Goal: Find specific page/section: Find specific page/section

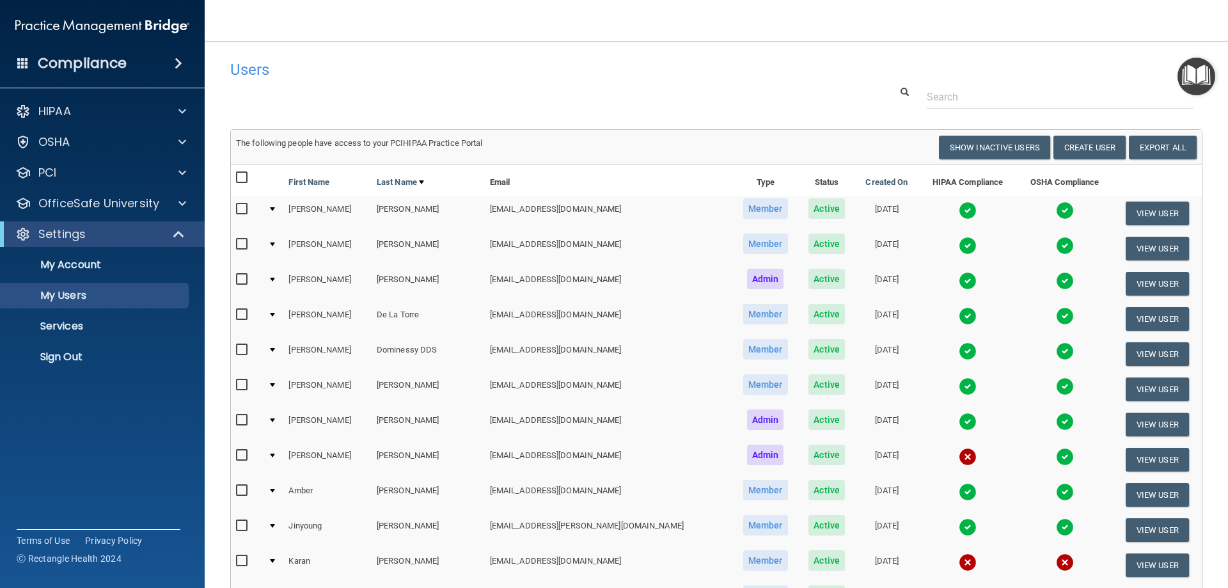
select select "20"
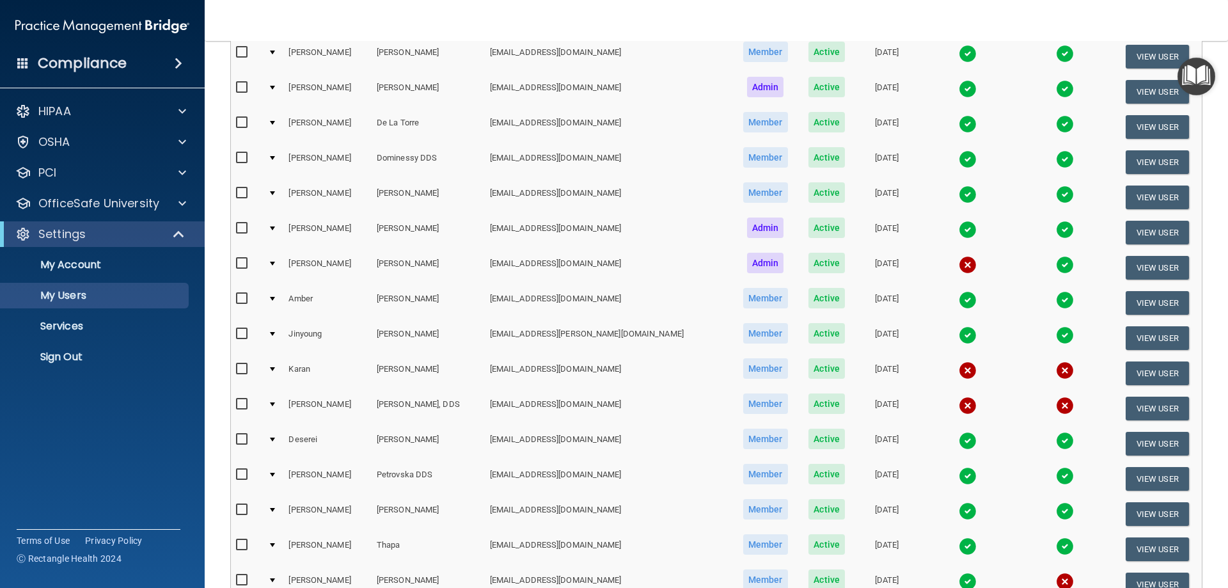
scroll to position [160, 0]
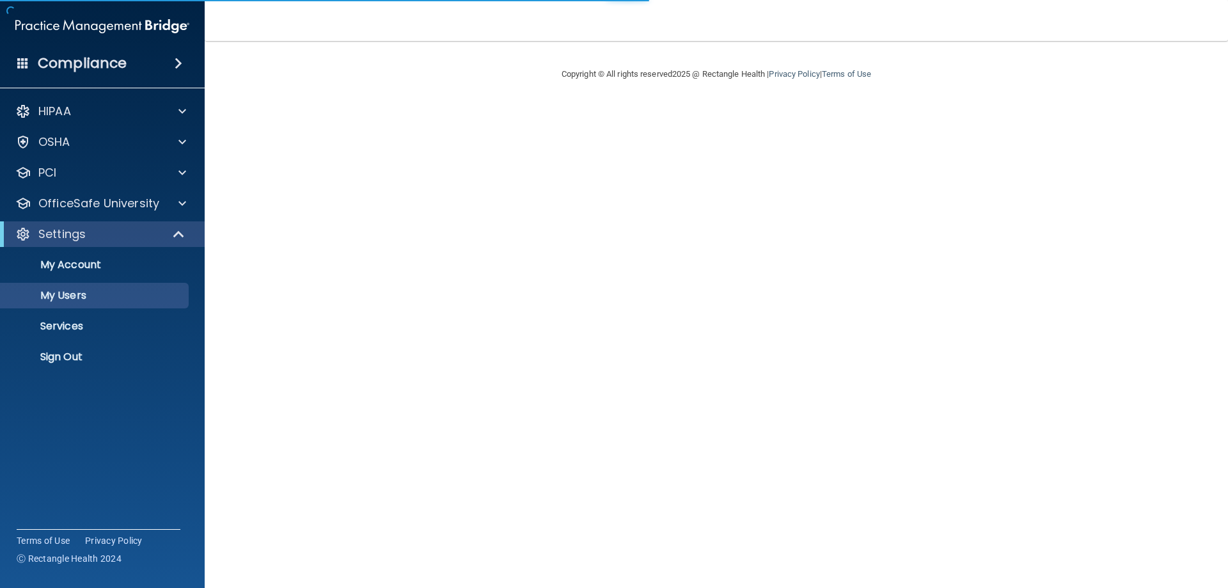
select select "20"
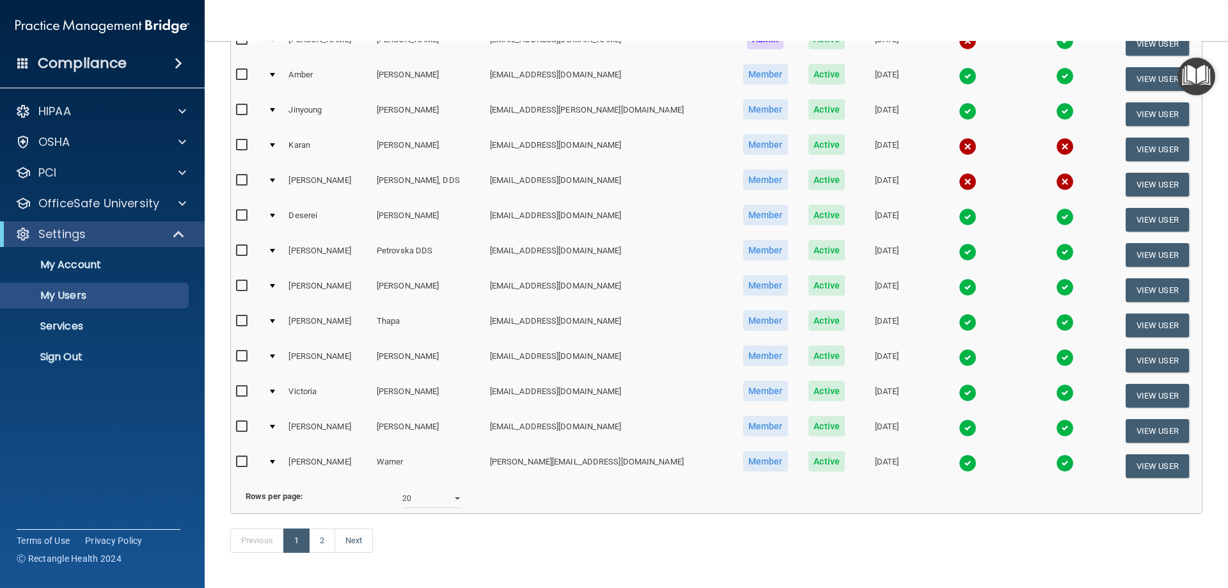
scroll to position [448, 0]
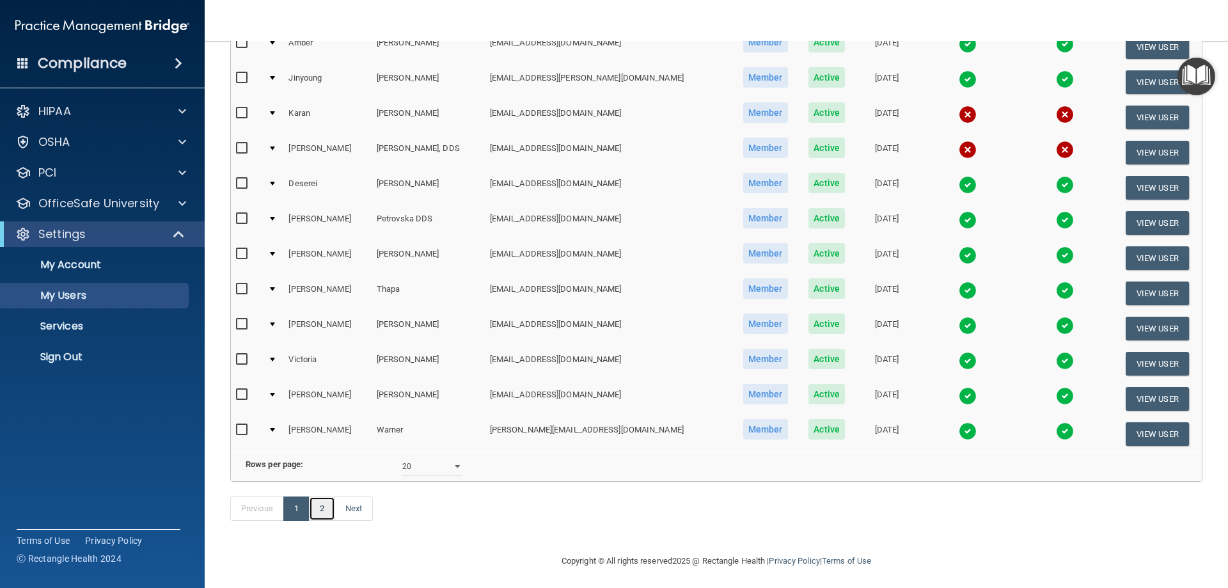
click at [328, 521] on link "2" at bounding box center [322, 508] width 26 height 24
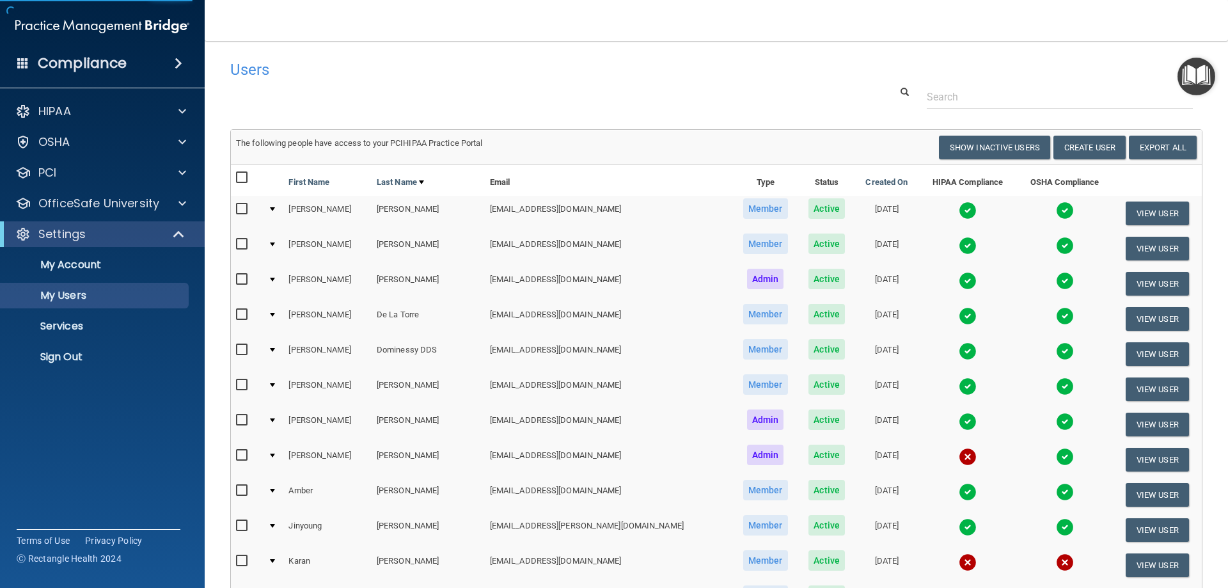
select select "20"
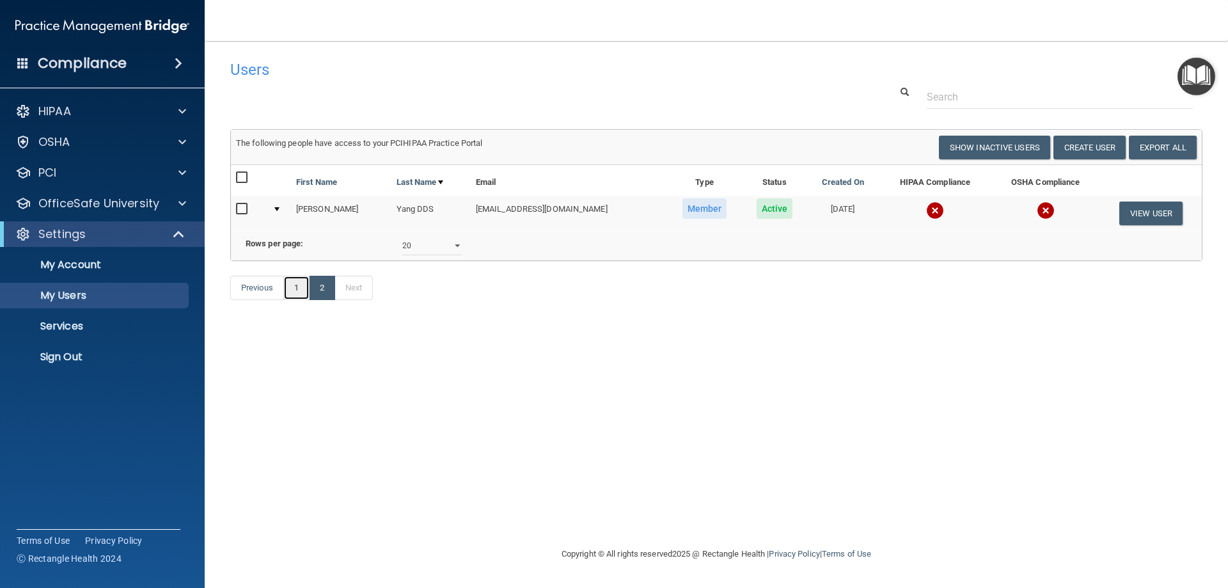
click at [294, 300] on link "1" at bounding box center [296, 288] width 26 height 24
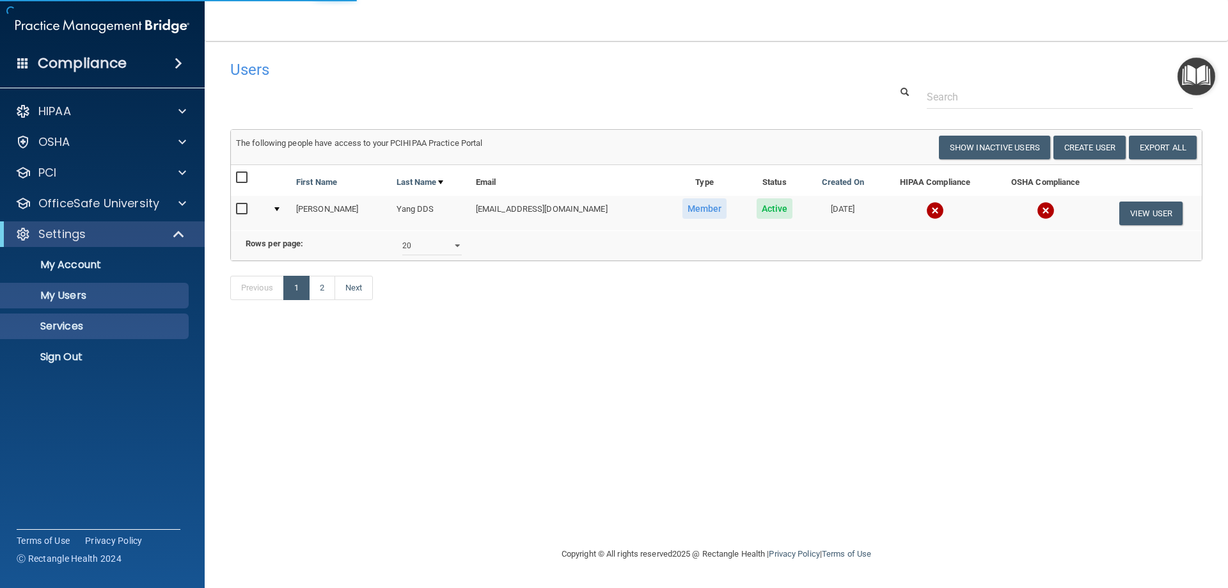
select select "20"
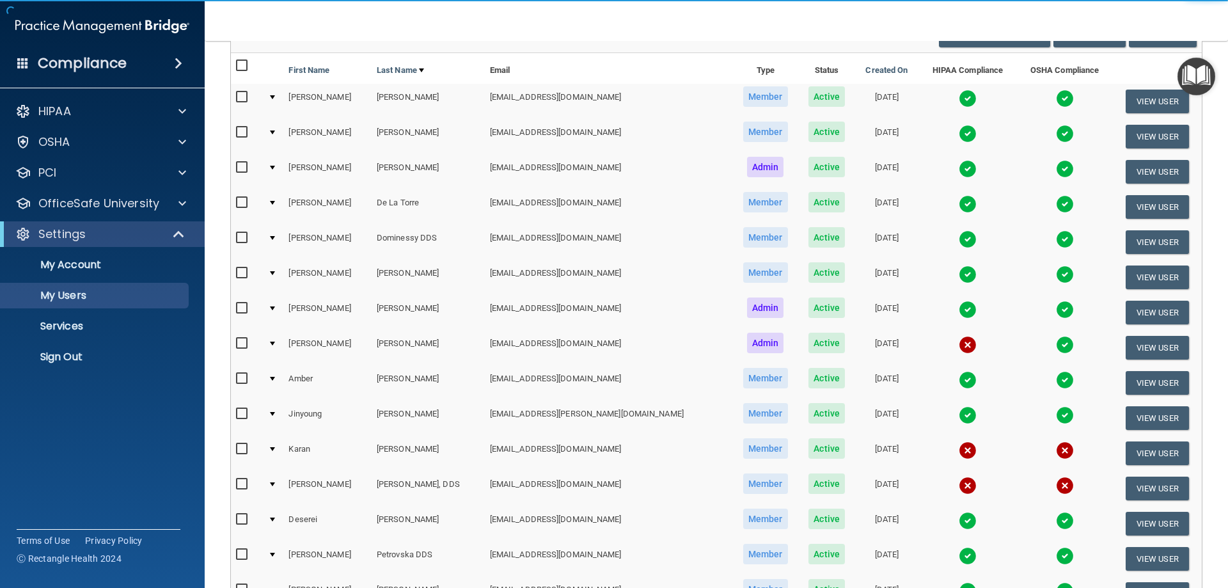
scroll to position [192, 0]
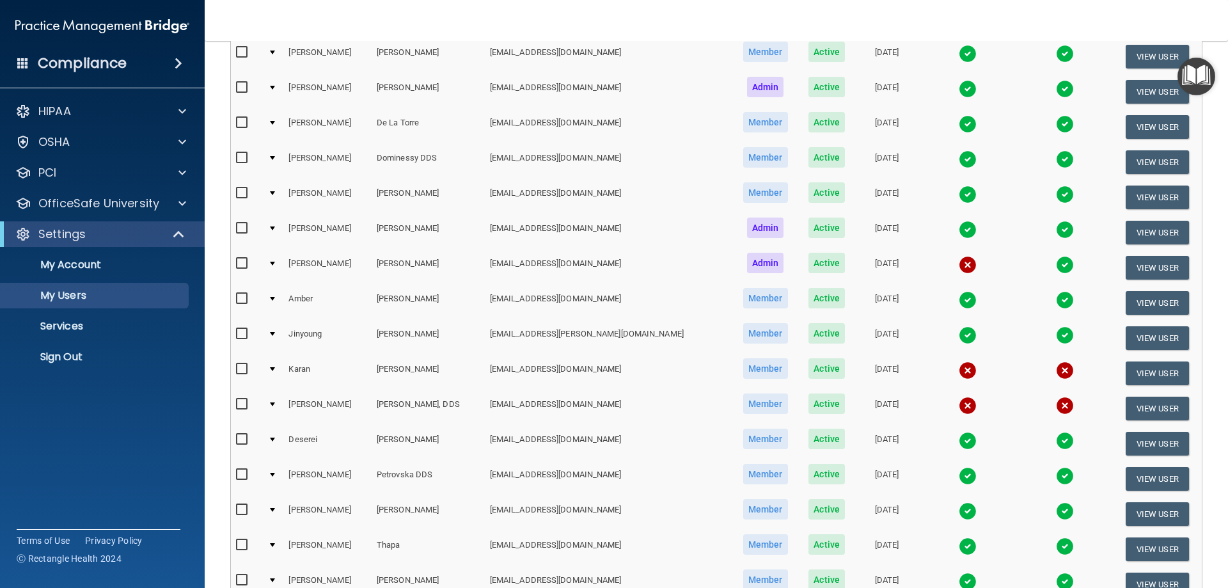
click at [272, 403] on div at bounding box center [272, 404] width 5 height 4
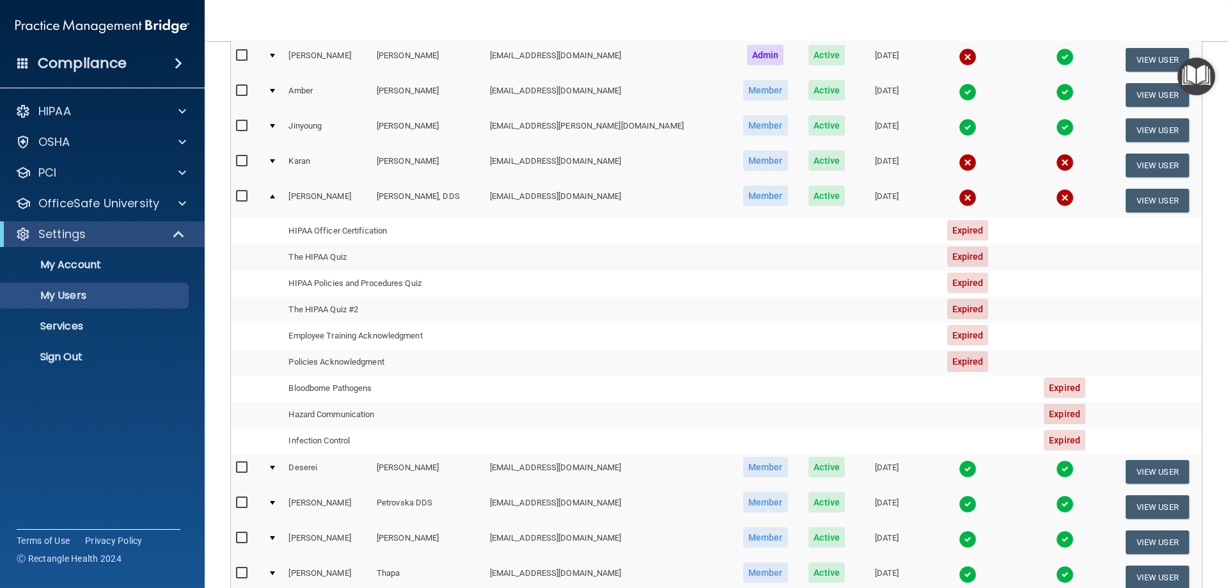
scroll to position [416, 0]
